Goal: Information Seeking & Learning: Learn about a topic

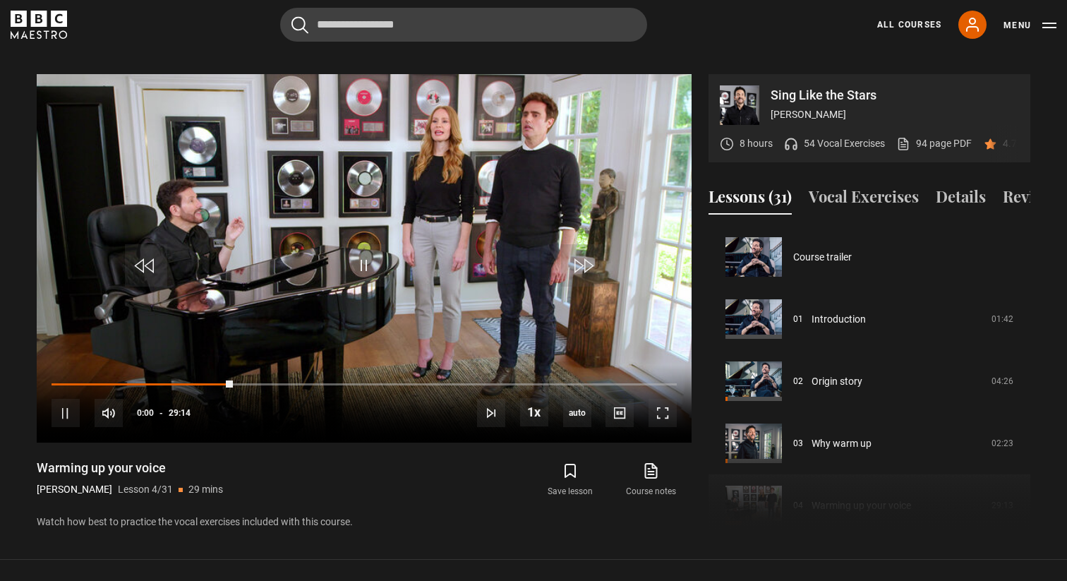
scroll to position [186, 0]
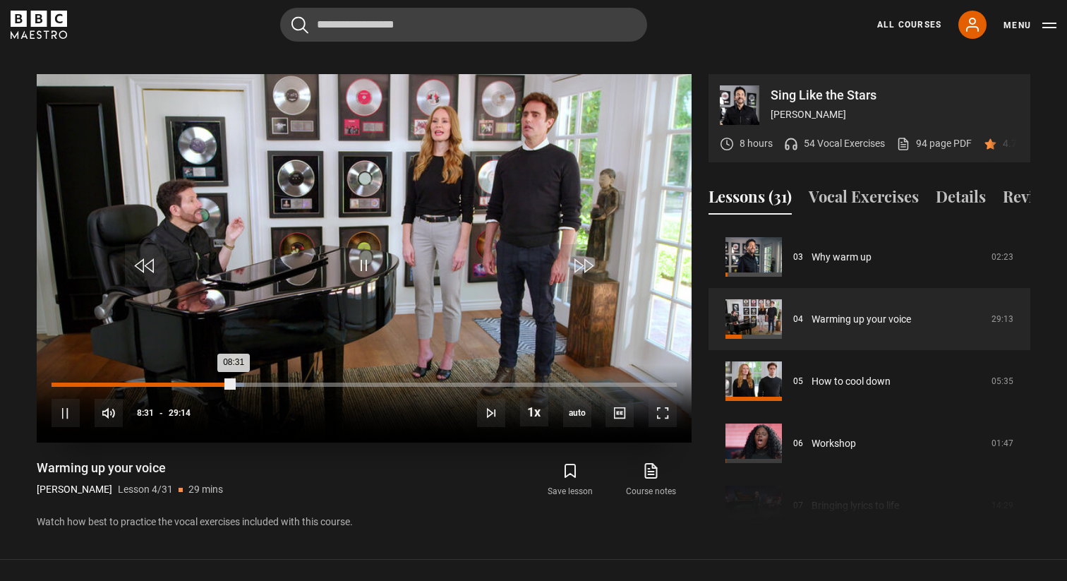
click at [57, 383] on div "00:15" at bounding box center [58, 385] width 2 height 4
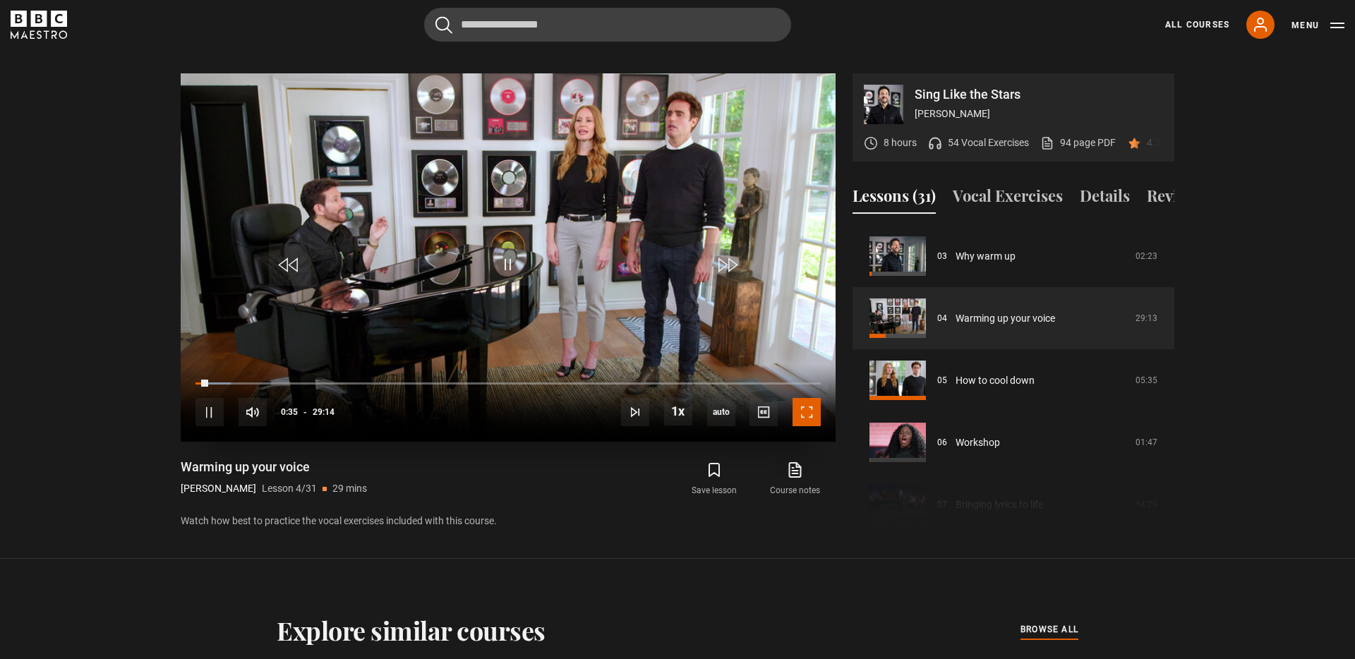
click at [811, 408] on span "Video Player" at bounding box center [807, 412] width 28 height 28
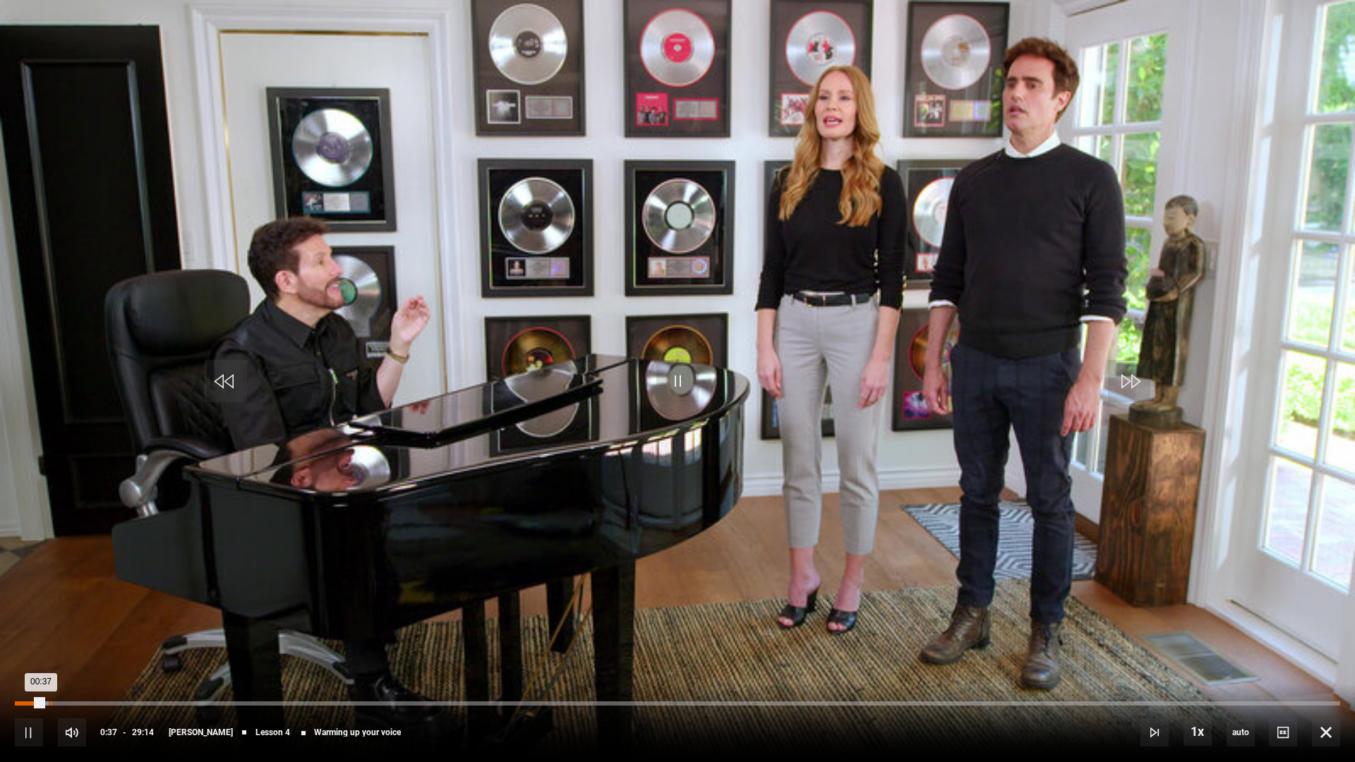
click at [49, 580] on div "Loaded : 2.57% 00:46 00:37" at bounding box center [677, 704] width 1325 height 4
click at [49, 580] on div "00:46" at bounding box center [32, 704] width 35 height 4
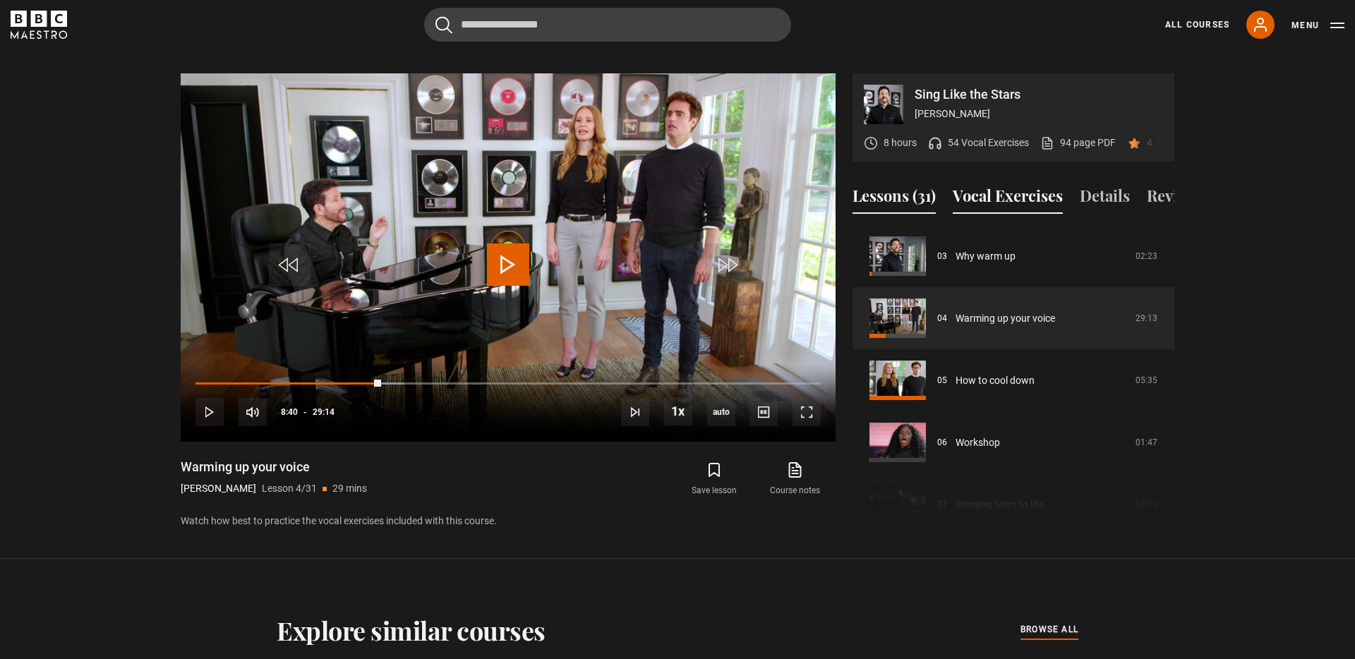
click at [1024, 187] on button "Vocal Exercises" at bounding box center [1008, 199] width 110 height 30
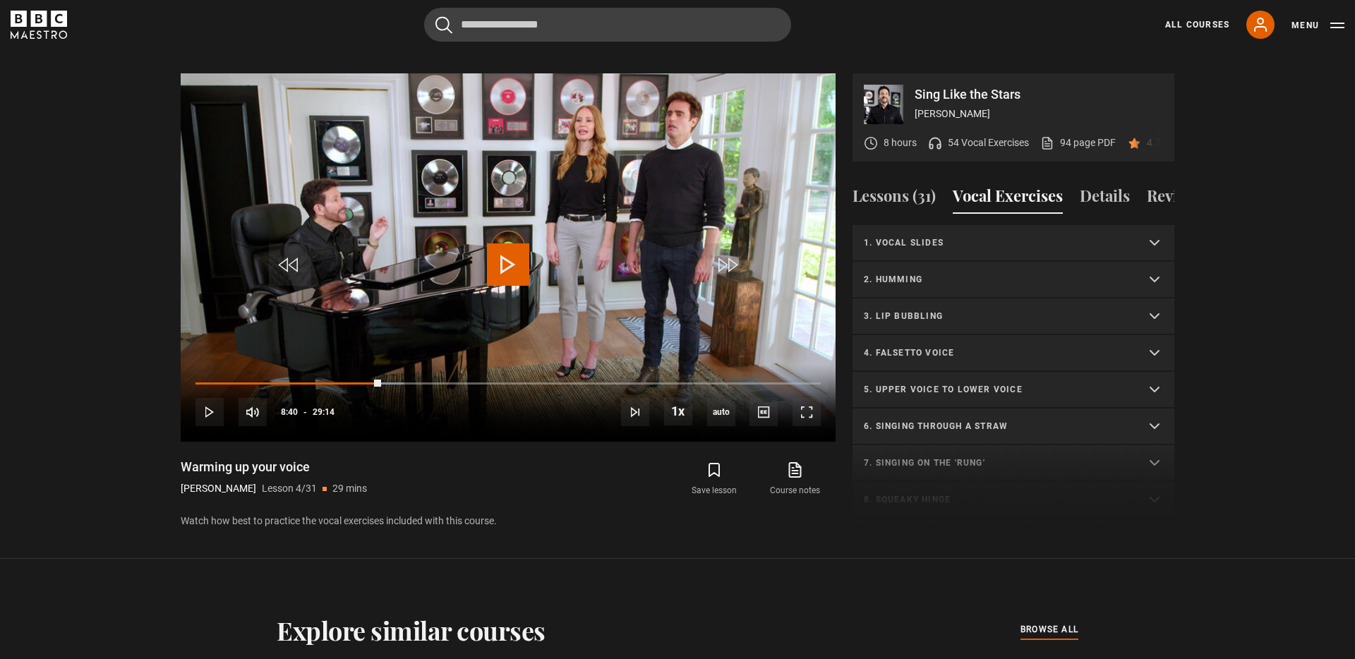
click at [992, 236] on p "1. Vocal slides" at bounding box center [996, 242] width 265 height 13
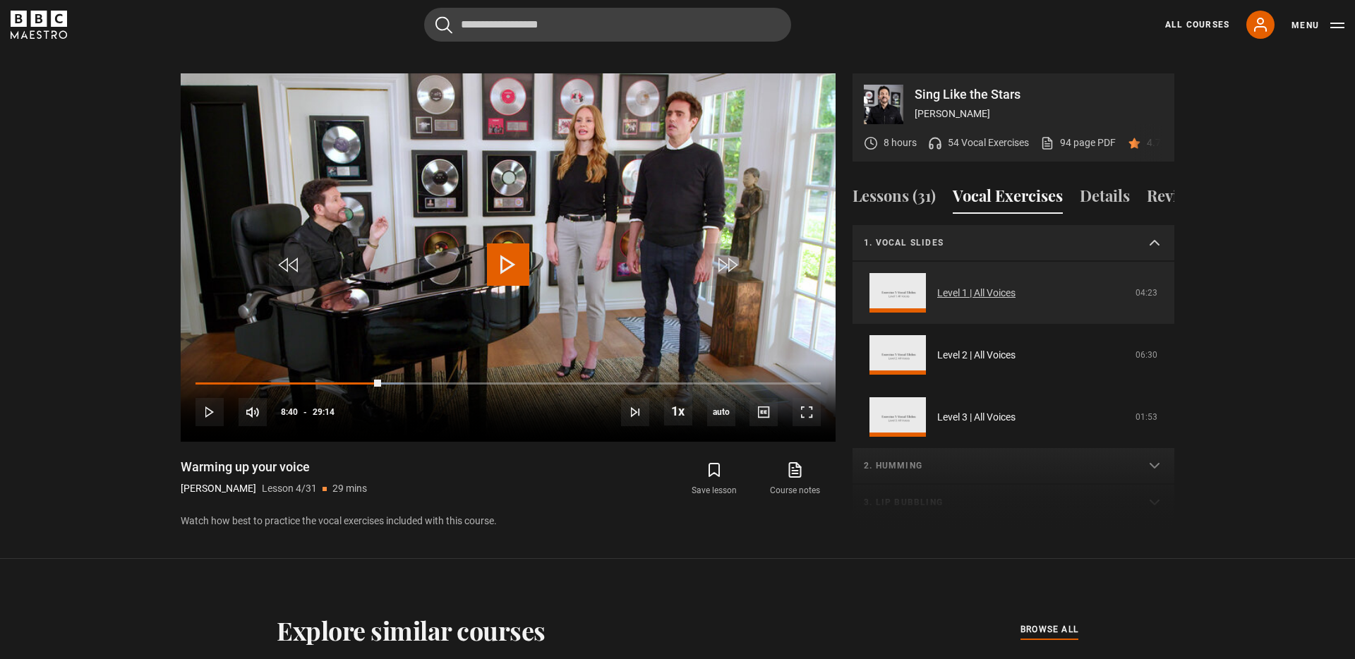
click at [971, 286] on link "Level 1 | All Voices" at bounding box center [976, 293] width 78 height 15
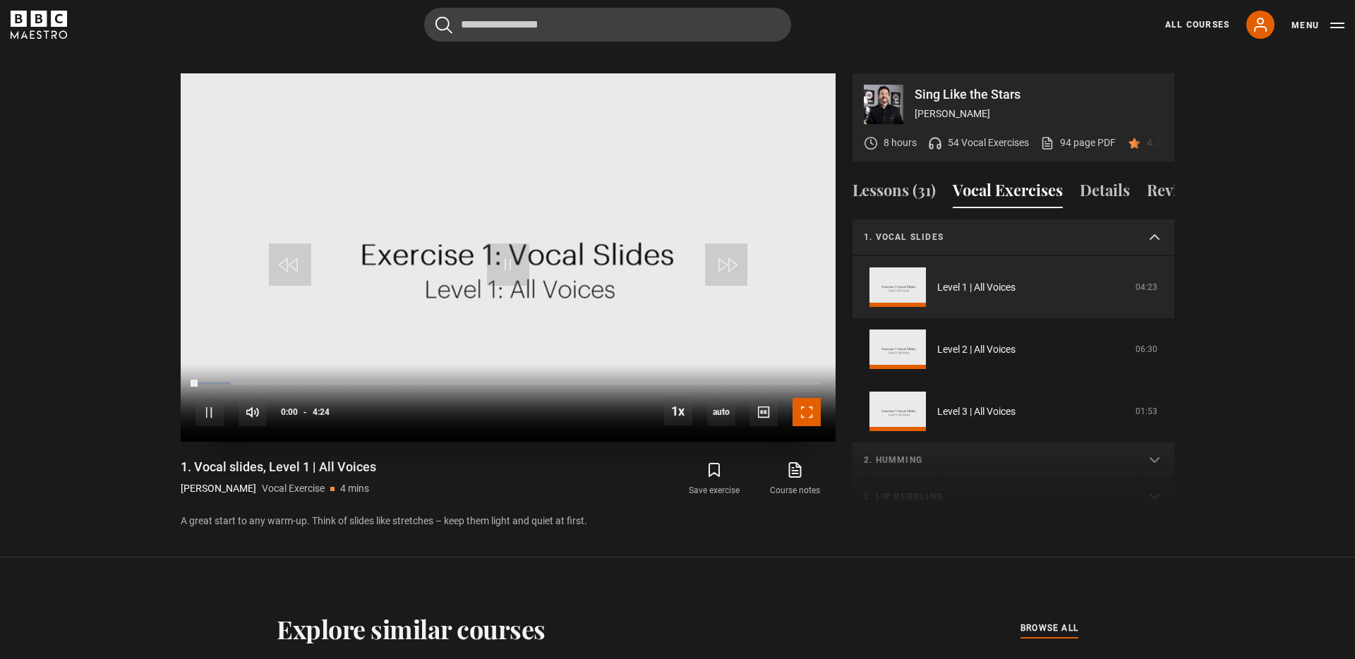
click at [797, 401] on span "Video Player" at bounding box center [807, 412] width 28 height 28
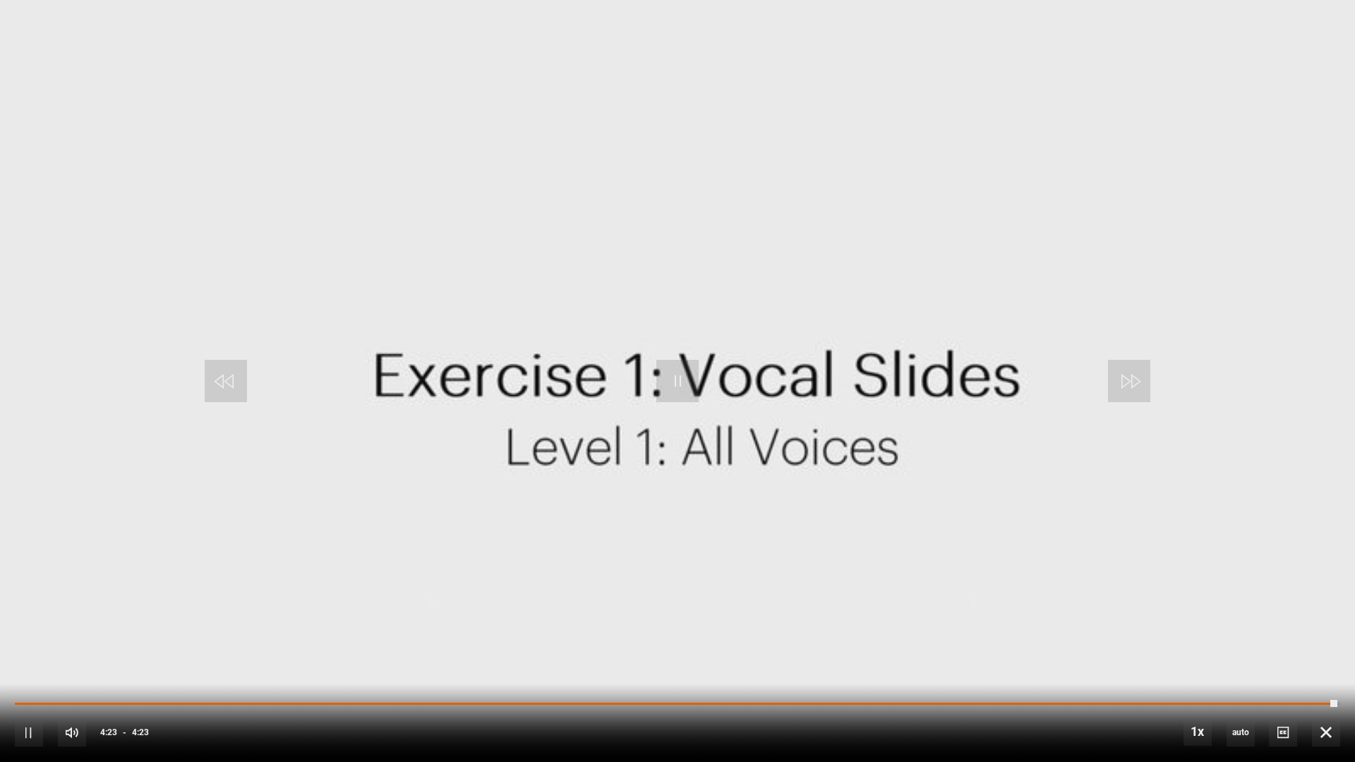
click at [666, 454] on video "Video Player" at bounding box center [677, 381] width 1355 height 762
click at [1130, 385] on span "Video Player" at bounding box center [1129, 381] width 42 height 42
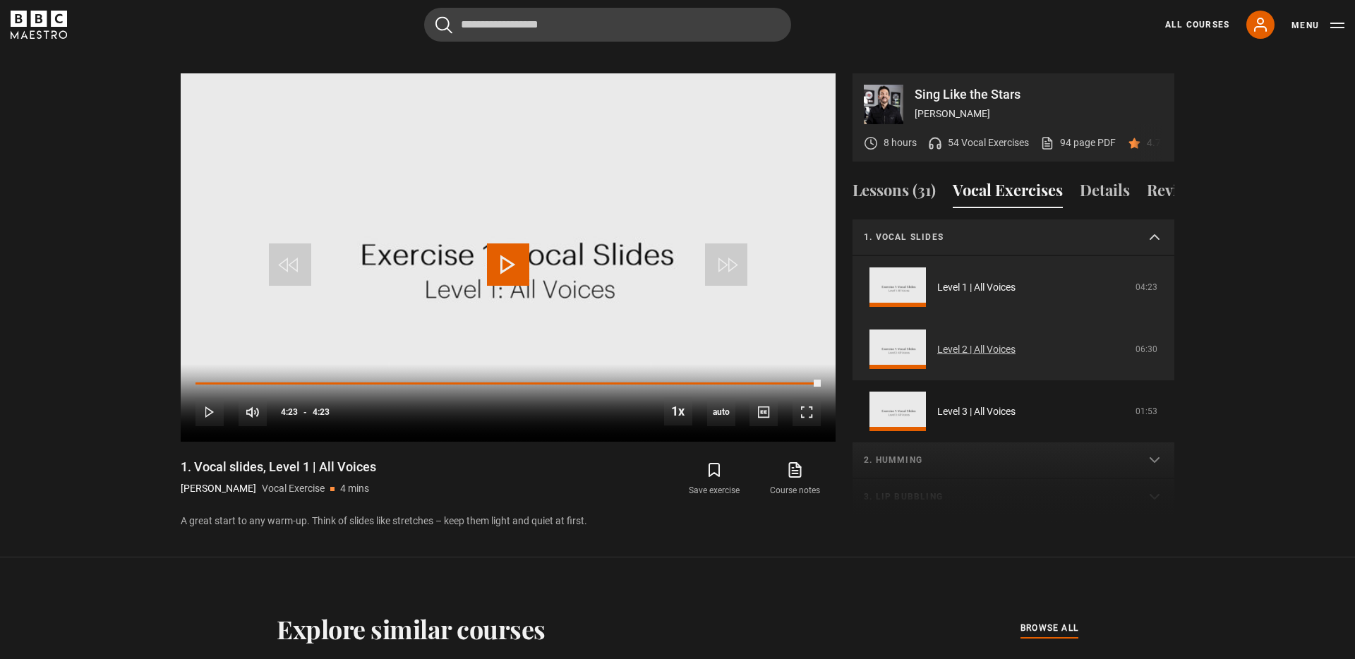
click at [970, 342] on link "Level 2 | All Voices" at bounding box center [976, 349] width 78 height 15
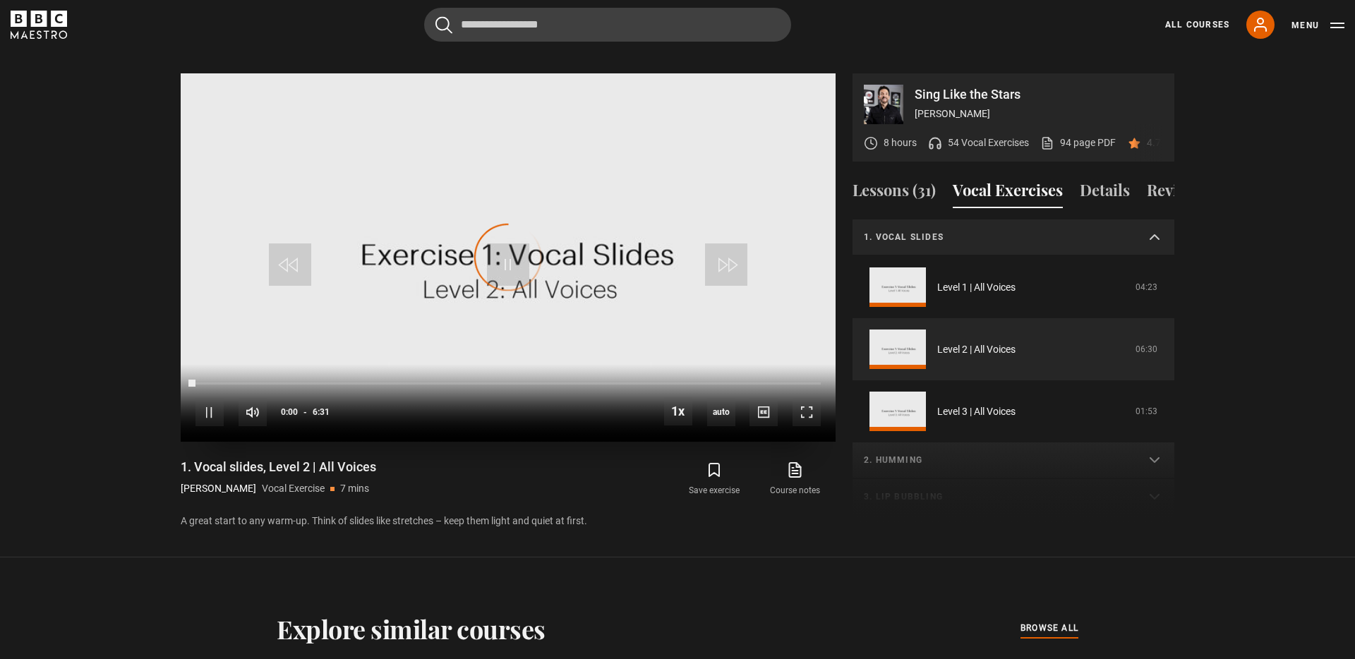
scroll to position [37, 0]
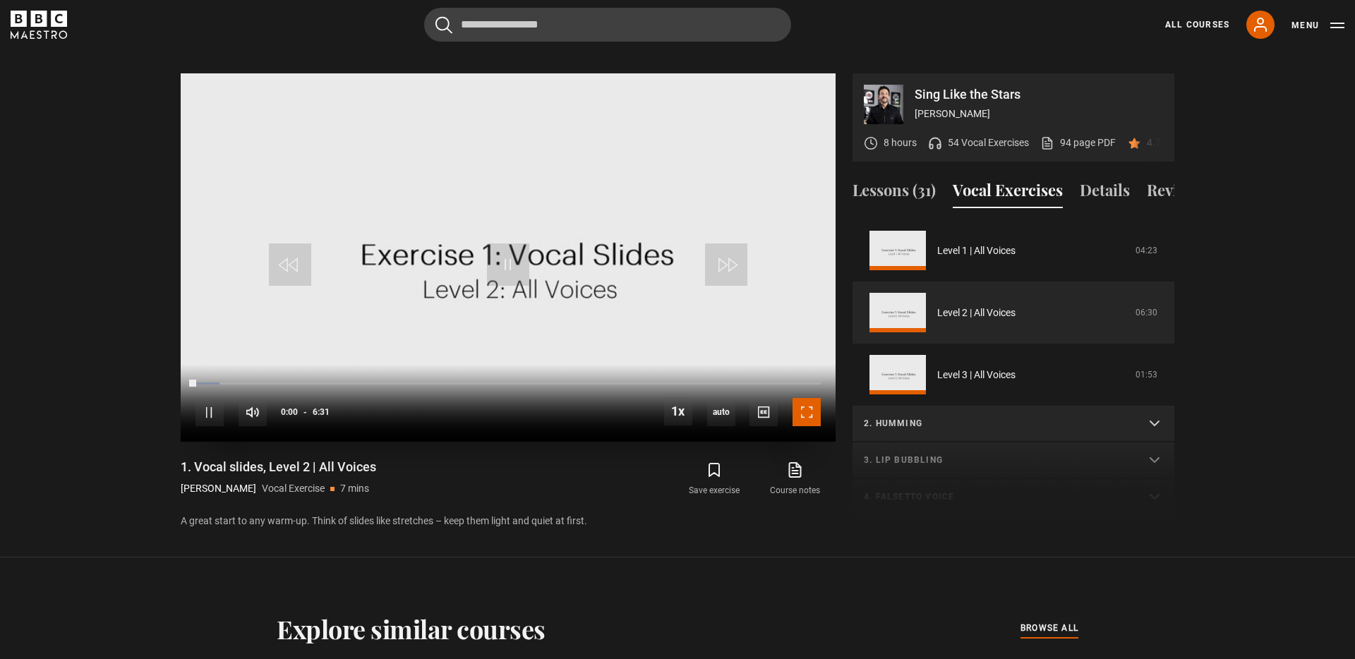
click at [807, 404] on span "Video Player" at bounding box center [807, 412] width 28 height 28
